Goal: Transaction & Acquisition: Purchase product/service

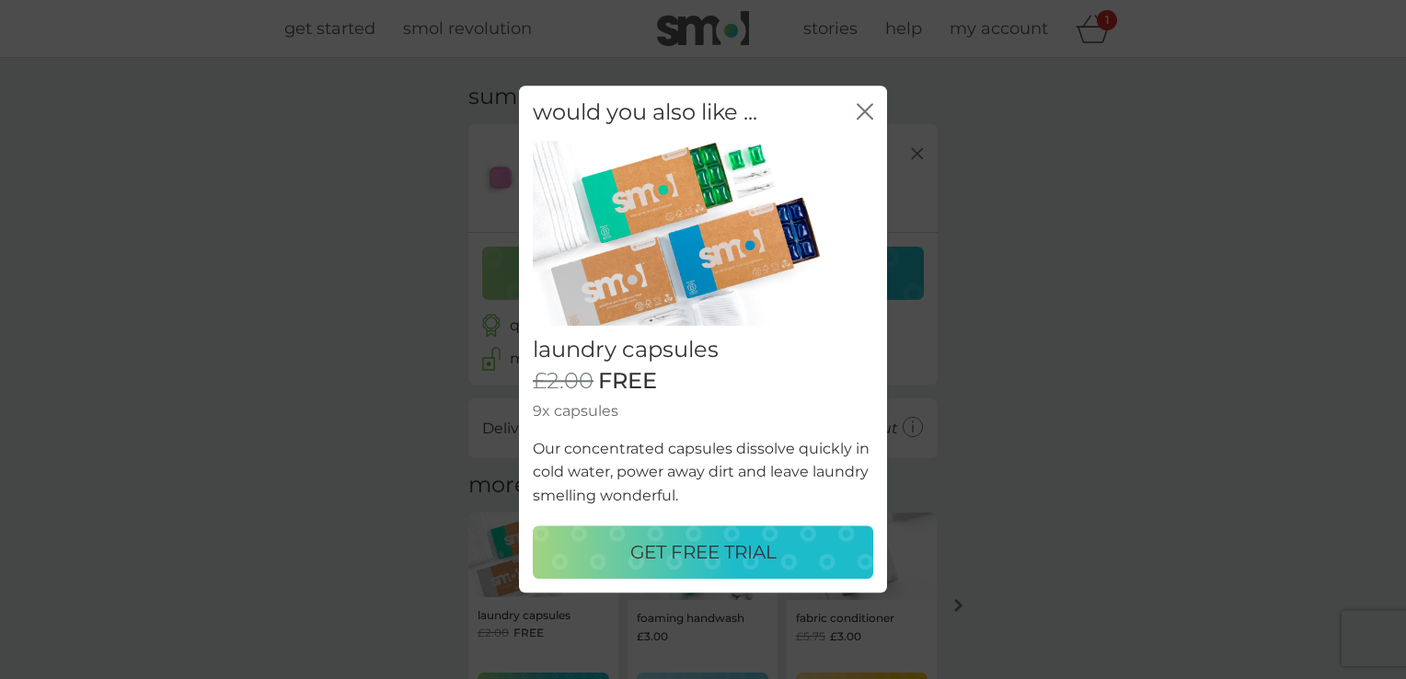
click at [763, 554] on p "GET FREE TRIAL" at bounding box center [703, 552] width 146 height 29
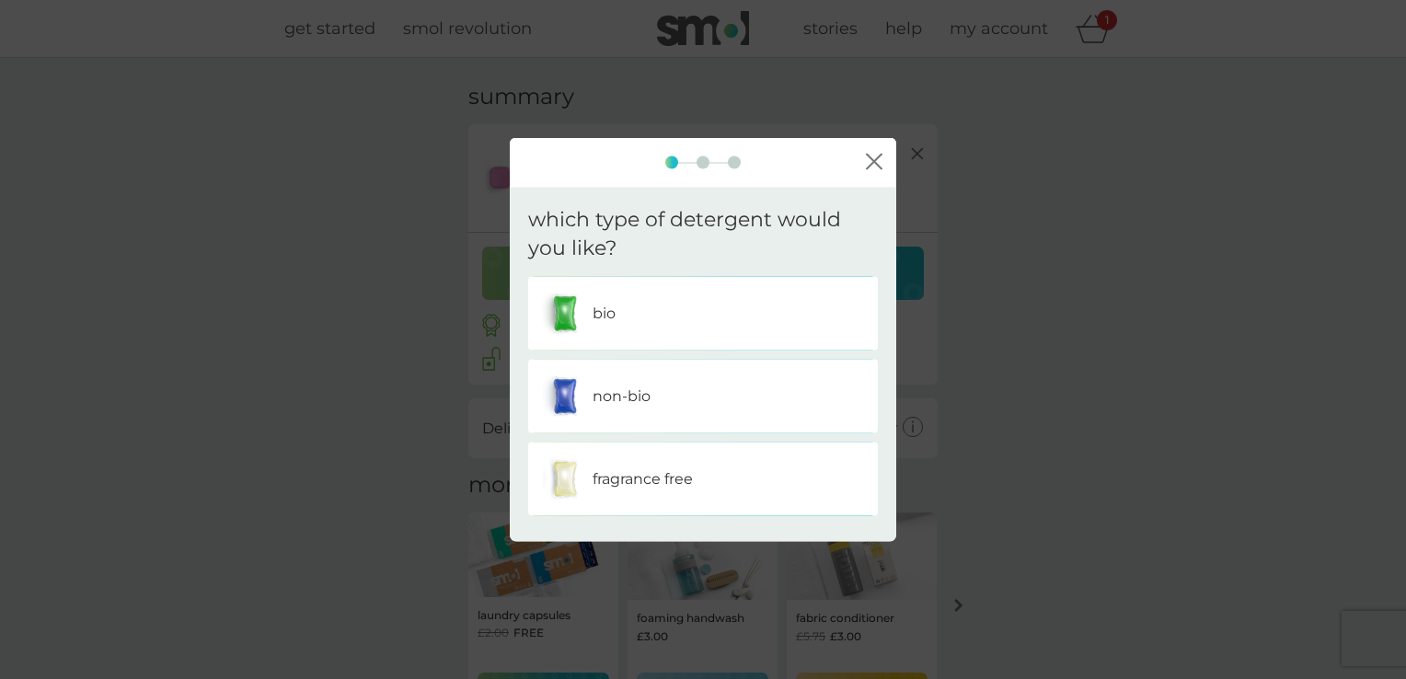
click at [629, 403] on p "non-bio" at bounding box center [622, 396] width 58 height 24
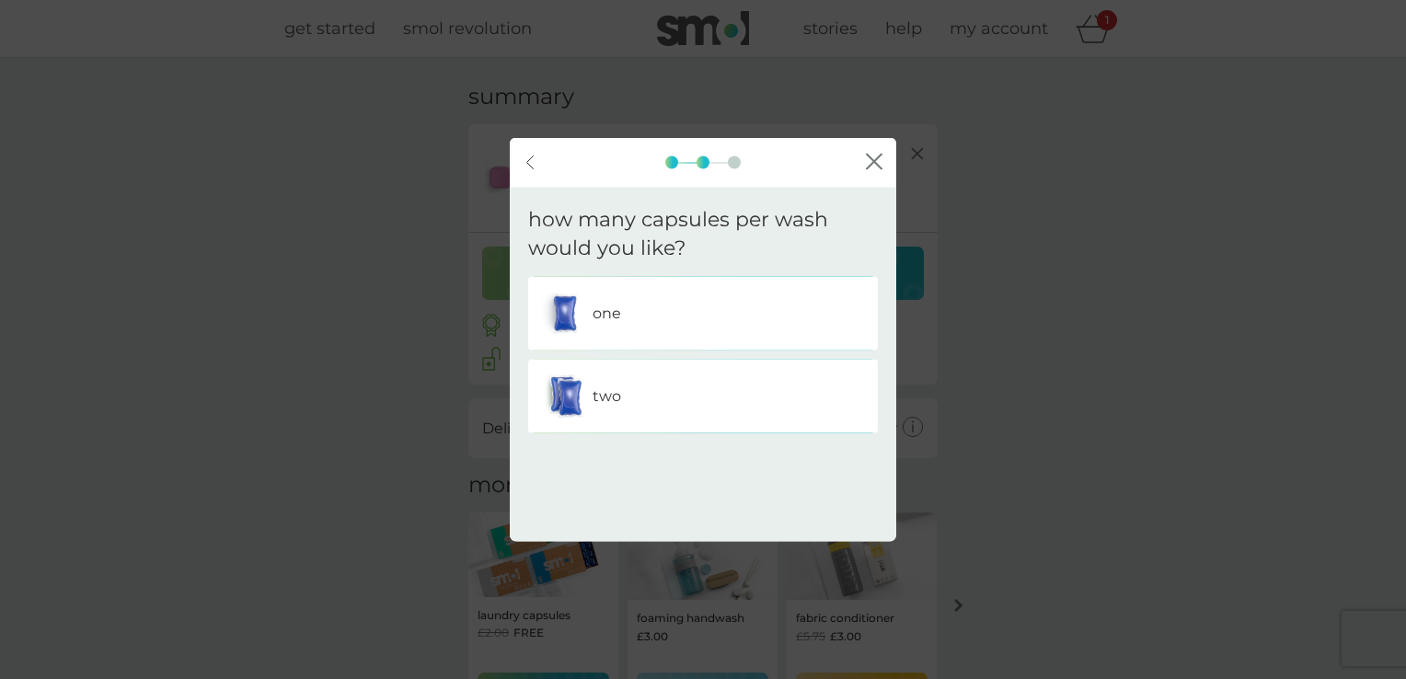
click at [614, 319] on p "one" at bounding box center [607, 313] width 29 height 24
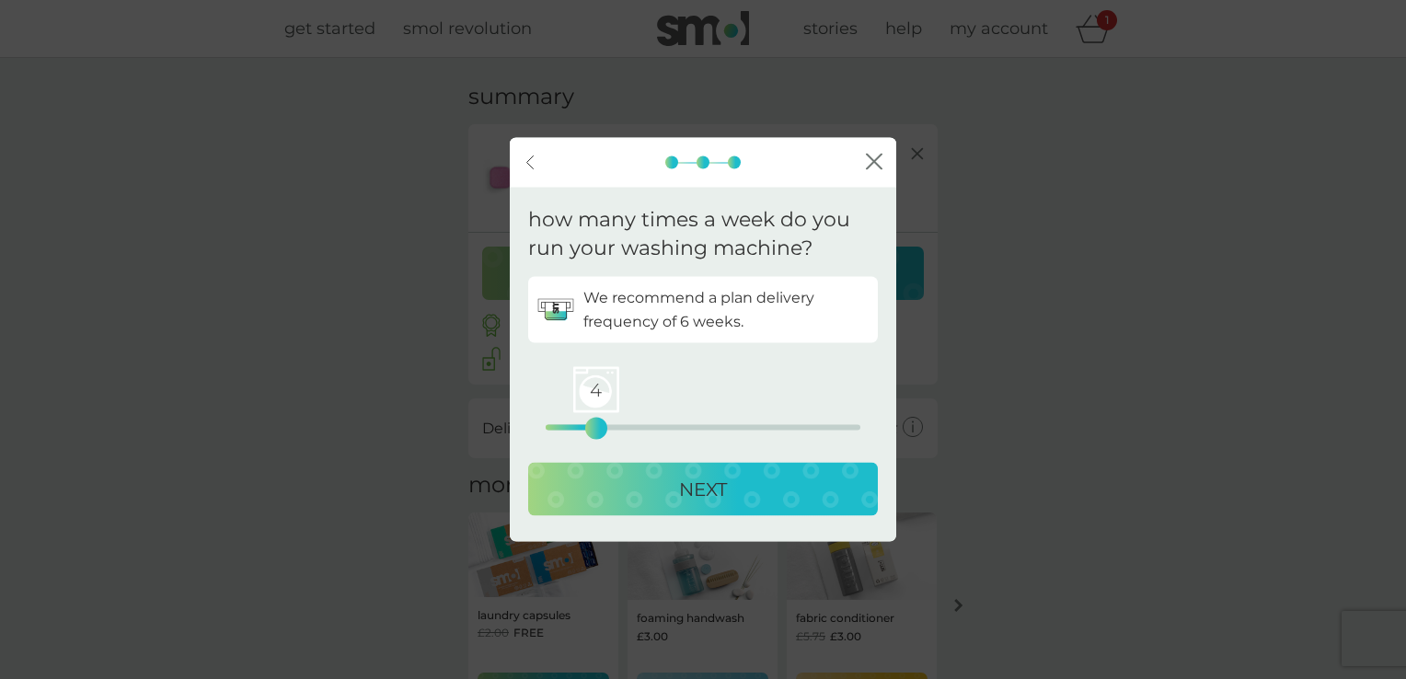
drag, startPoint x: 545, startPoint y: 428, endPoint x: 591, endPoint y: 436, distance: 46.8
click at [593, 432] on div "4" at bounding box center [596, 427] width 7 height 7
click at [747, 484] on div "NEXT" at bounding box center [703, 488] width 313 height 29
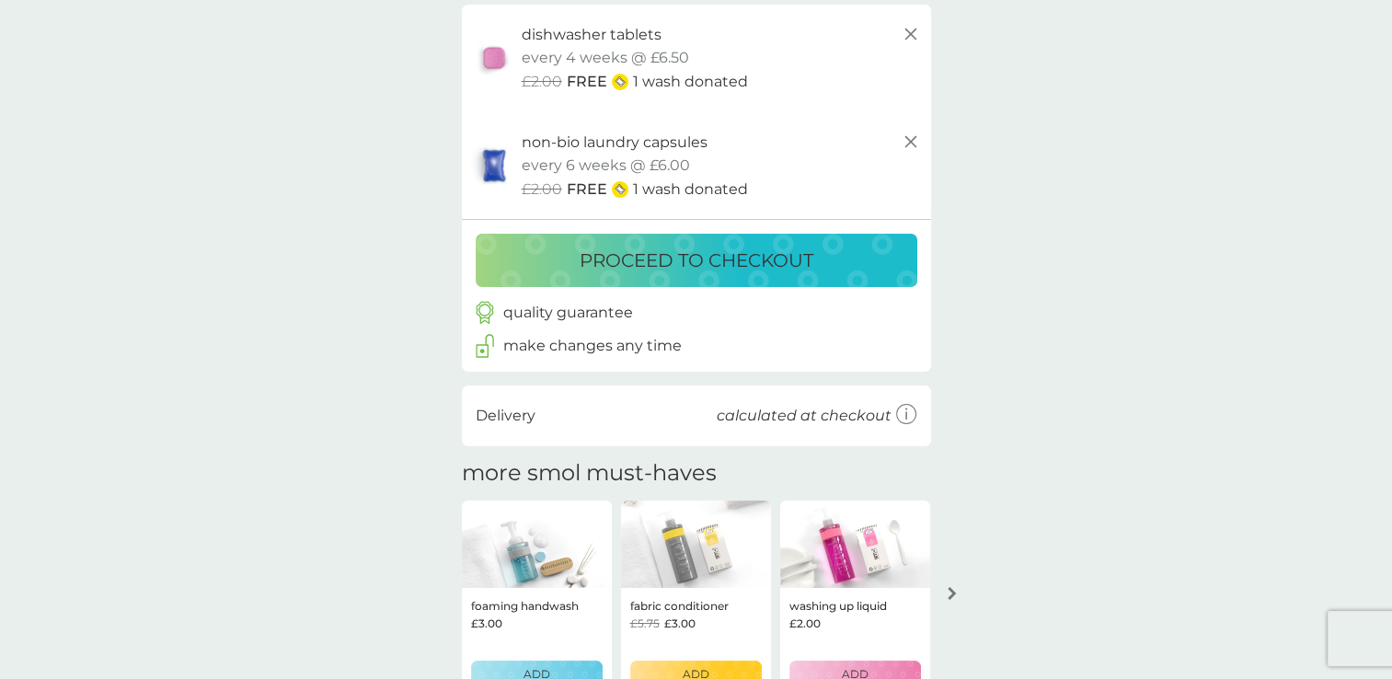
scroll to position [92, 0]
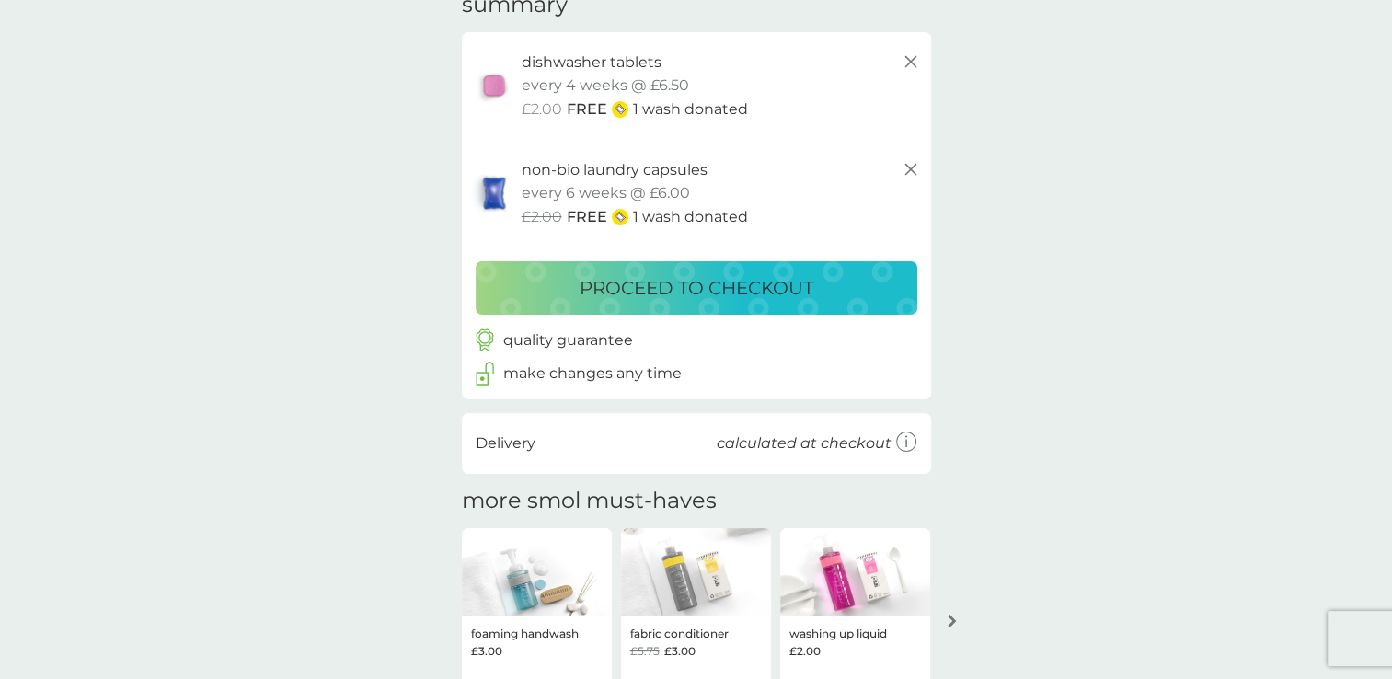
click at [725, 289] on p "proceed to checkout" at bounding box center [697, 287] width 234 height 29
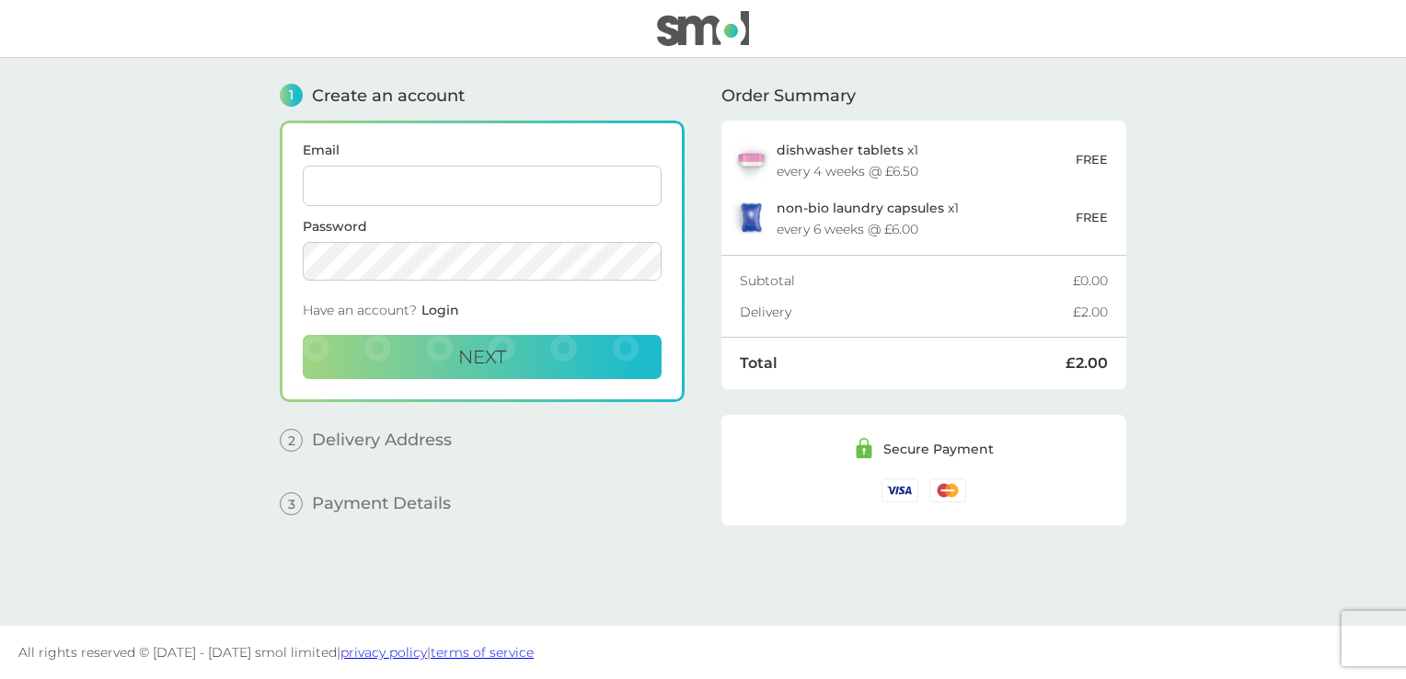
click at [889, 215] on div "non-bio laundry capsules x 1 every 6 weeks @ £6.00" at bounding box center [926, 218] width 299 height 35
click at [891, 211] on span "non-bio laundry capsules" at bounding box center [860, 208] width 167 height 17
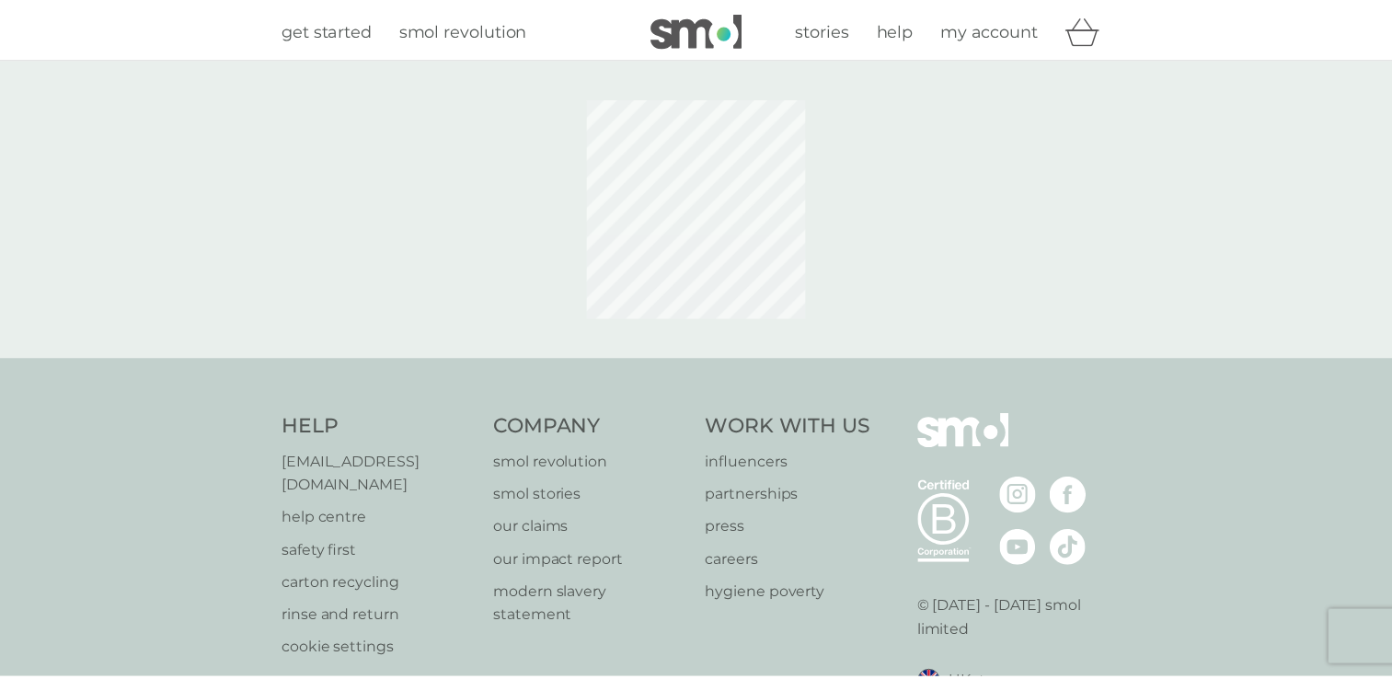
scroll to position [92, 0]
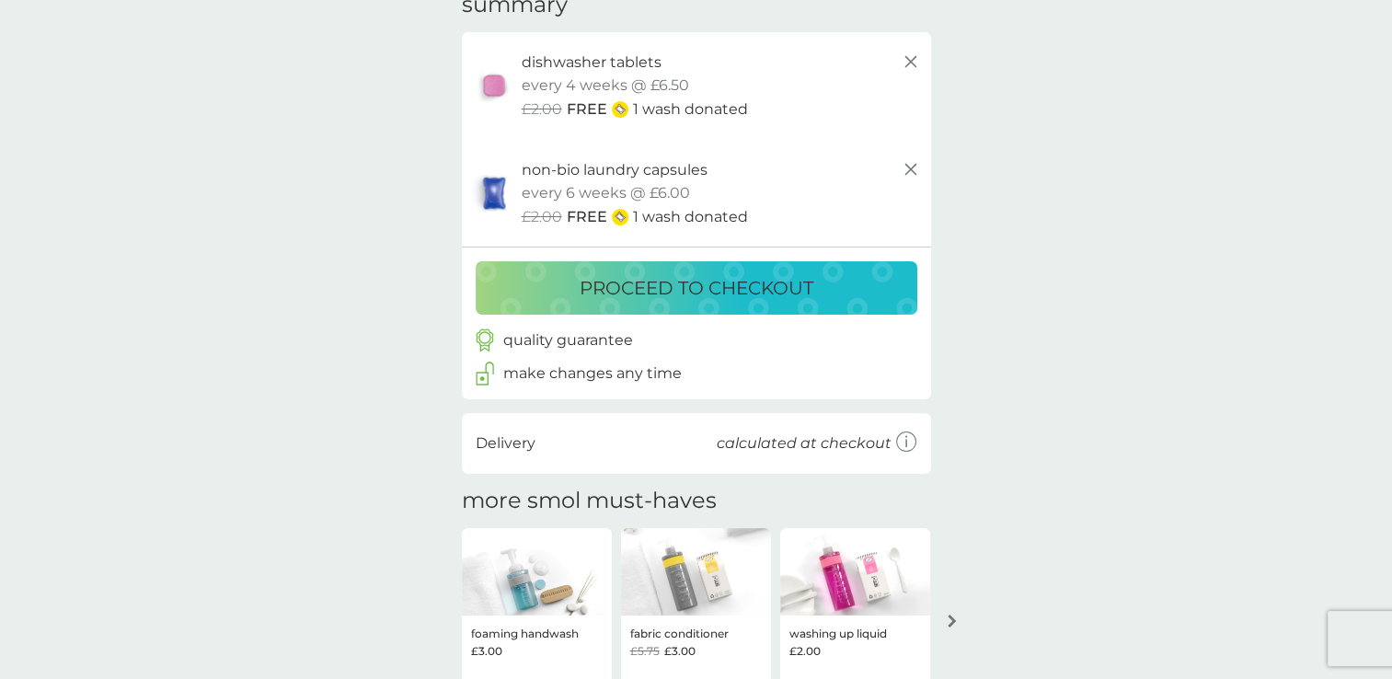
click at [900, 179] on icon at bounding box center [911, 169] width 22 height 22
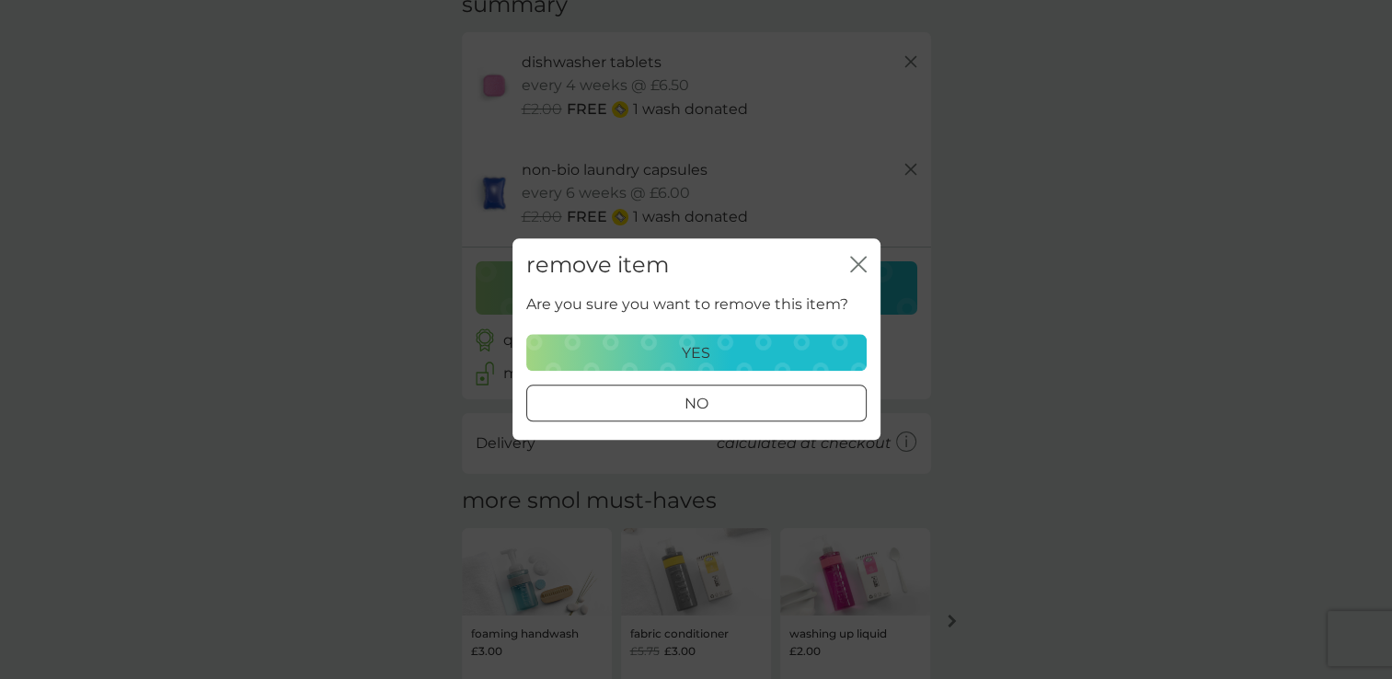
click at [727, 352] on div "yes" at bounding box center [696, 353] width 317 height 24
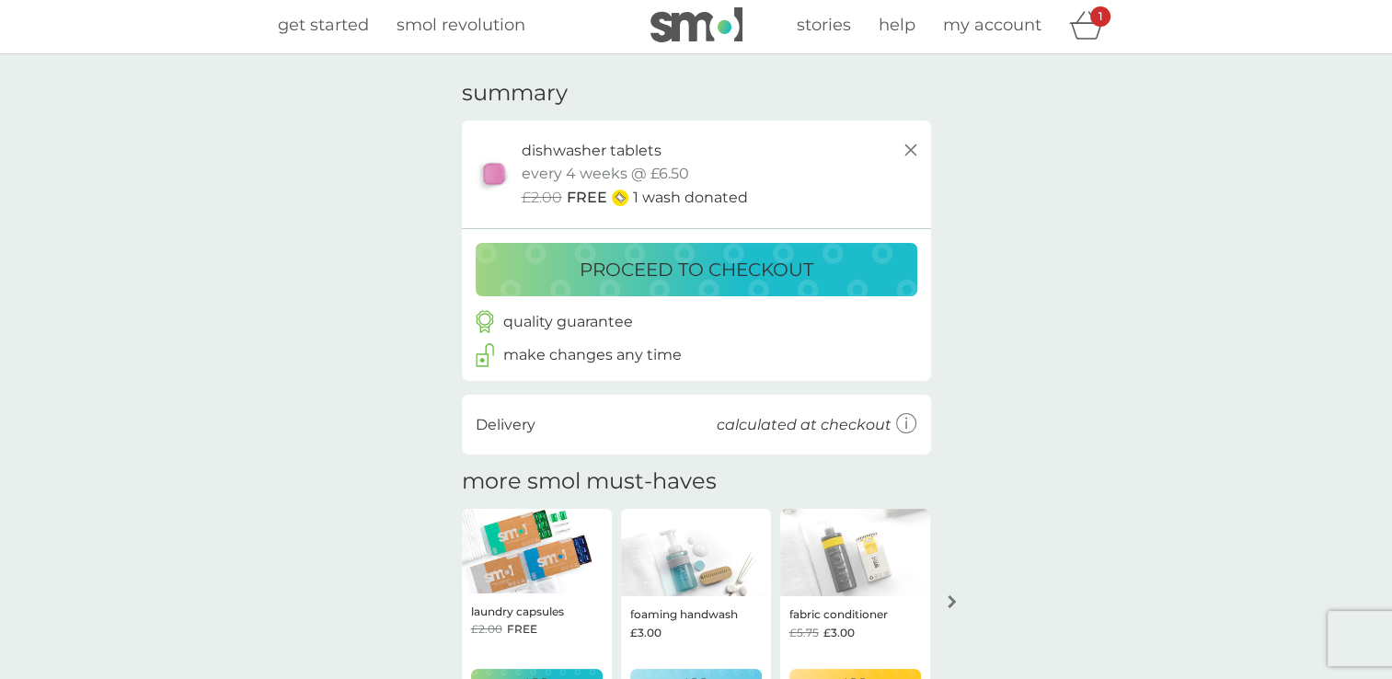
scroll to position [0, 0]
